Goal: Transaction & Acquisition: Purchase product/service

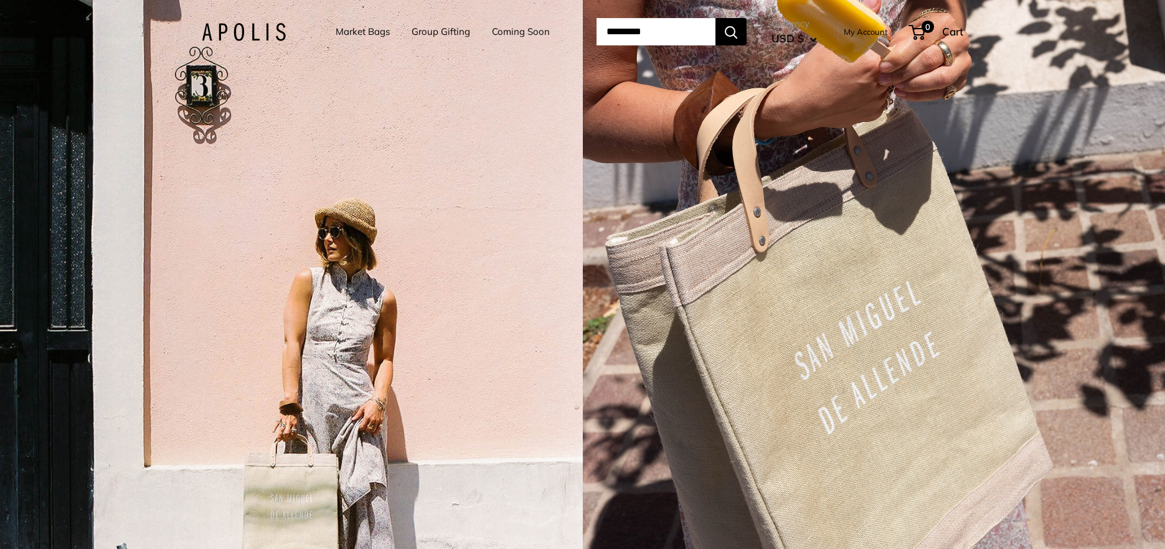
click at [619, 21] on input "Search..." at bounding box center [655, 31] width 119 height 27
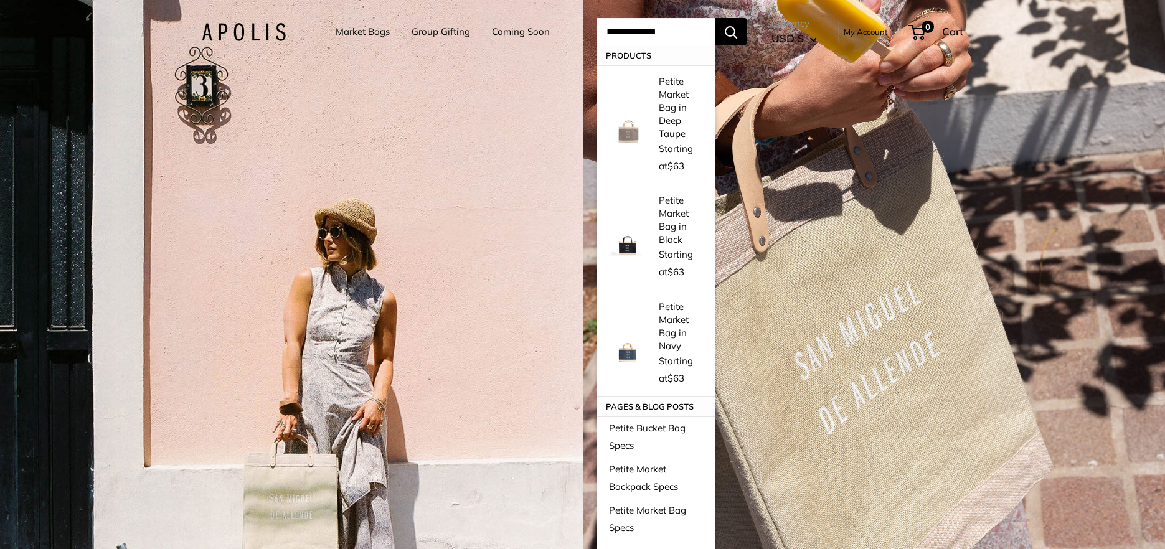
type input "**********"
click at [715, 18] on button "Search" at bounding box center [730, 31] width 31 height 27
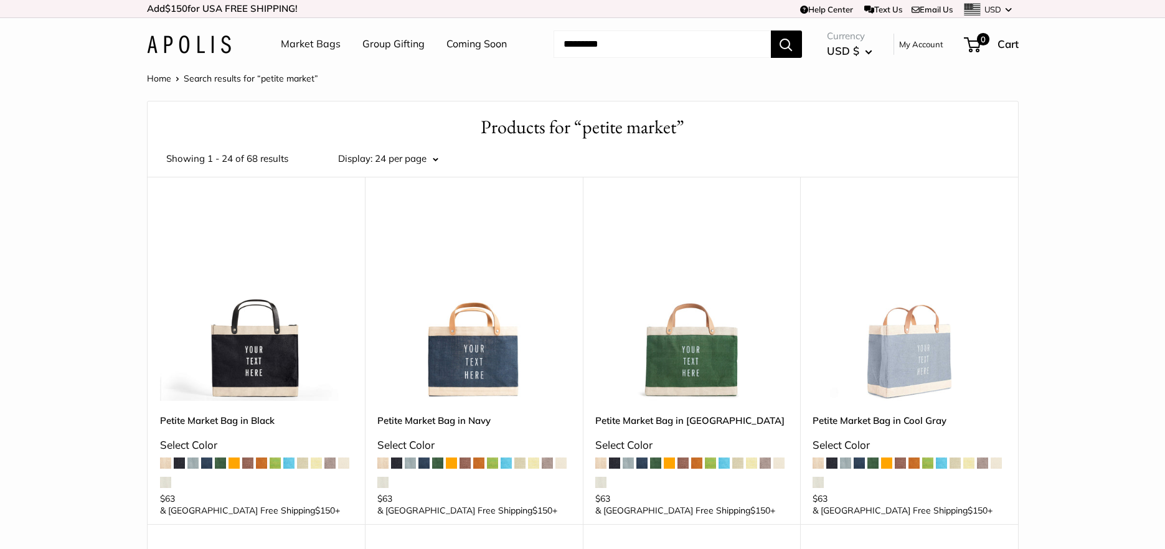
click at [0, 0] on img at bounding box center [0, 0] width 0 height 0
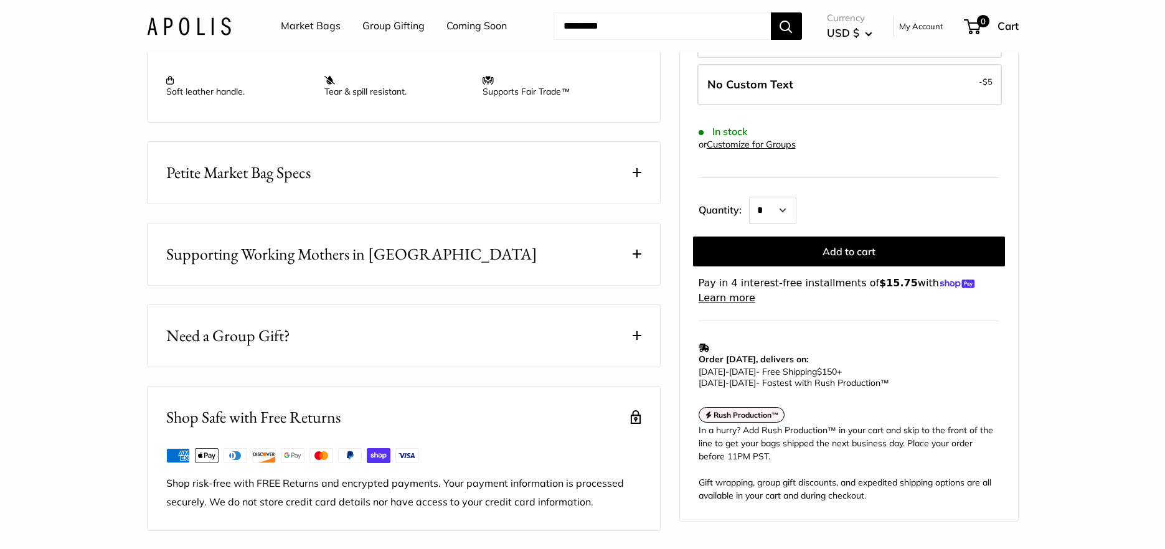
scroll to position [626, 0]
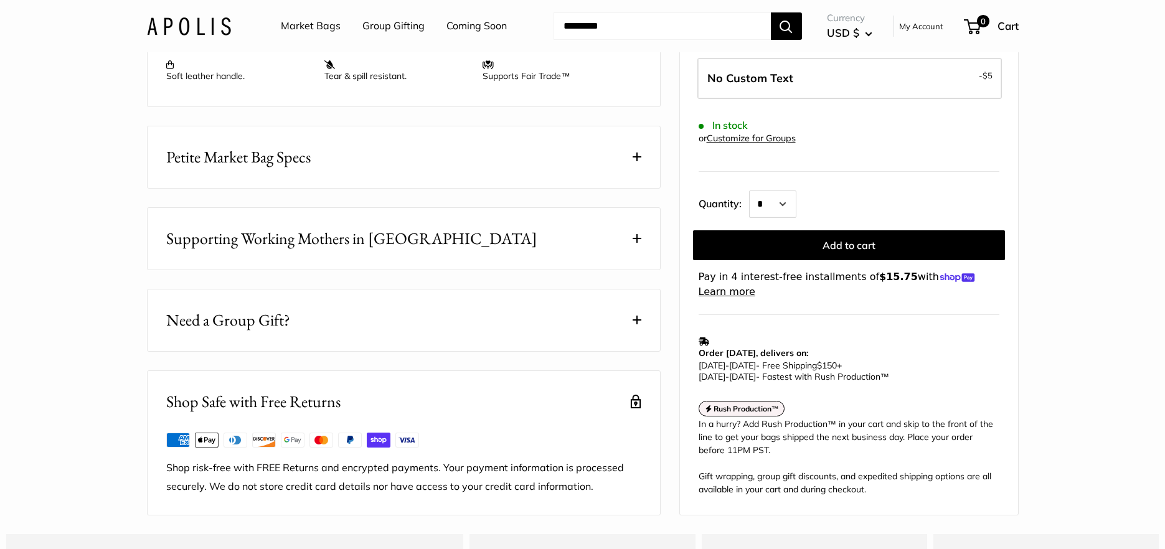
click at [510, 187] on button "Petite Market Bag Specs" at bounding box center [404, 157] width 512 height 62
